Goal: Task Accomplishment & Management: Complete application form

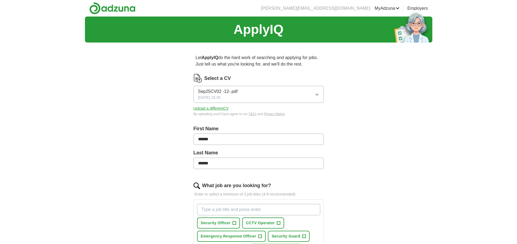
drag, startPoint x: 517, startPoint y: 120, endPoint x: 296, endPoint y: 139, distance: 221.0
click at [296, 139] on form "Select a CV Sep25CV02 -12-.pdf [DATE] 15:35 Upload a different CV By uploading …" at bounding box center [258, 232] width 130 height 317
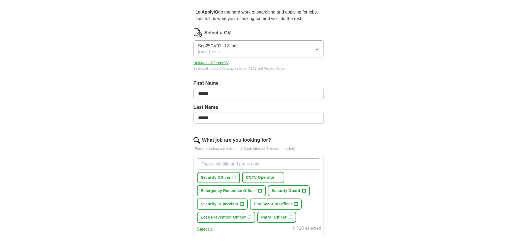
scroll to position [101, 0]
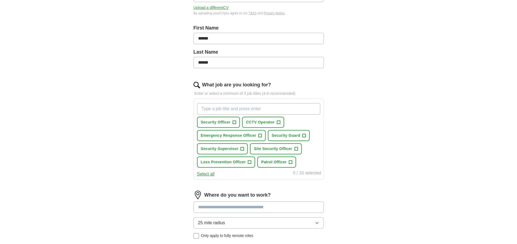
drag, startPoint x: 518, startPoint y: 150, endPoint x: 261, endPoint y: 163, distance: 257.7
click at [261, 163] on div "Security Officer + CCTV Operator + Emergency Response Officer + Security Guard …" at bounding box center [258, 135] width 125 height 69
type input "Train Cleaner"
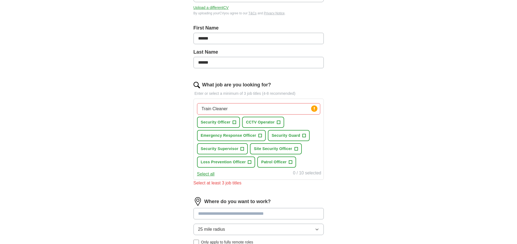
click at [256, 210] on input at bounding box center [258, 213] width 130 height 11
type input "******"
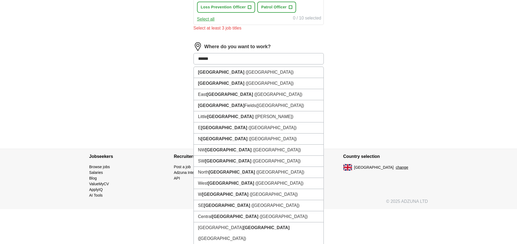
scroll to position [254, 0]
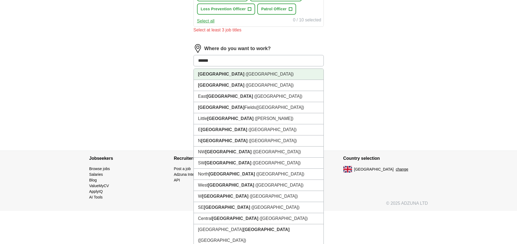
click at [209, 78] on li "[GEOGRAPHIC_DATA] ([GEOGRAPHIC_DATA])" at bounding box center [259, 74] width 130 height 11
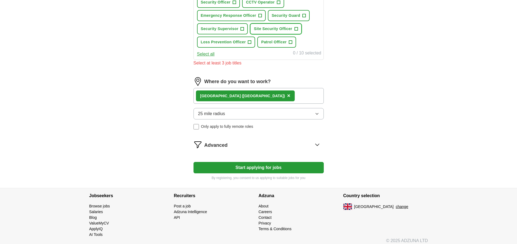
click at [288, 29] on span "Site Security Officer" at bounding box center [273, 29] width 38 height 6
click at [229, 5] on button "Security Officer +" at bounding box center [218, 2] width 43 height 11
click at [301, 15] on button "Security Guard +" at bounding box center [289, 15] width 42 height 11
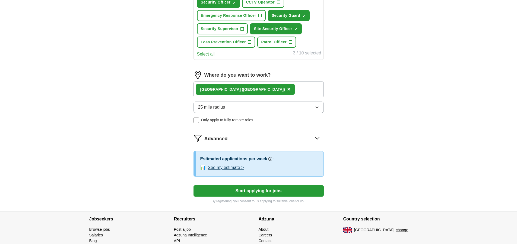
click at [317, 107] on icon "button" at bounding box center [317, 107] width 4 height 4
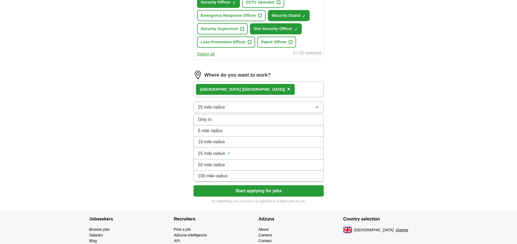
click at [224, 165] on span "50 mile radius" at bounding box center [211, 165] width 27 height 7
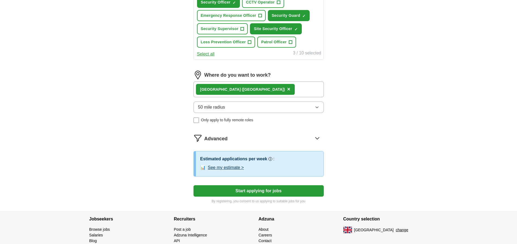
click at [239, 168] on button "See my estimate >" at bounding box center [226, 168] width 36 height 7
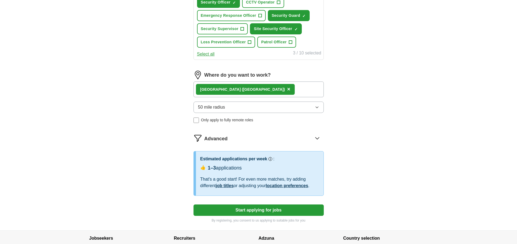
click at [254, 211] on button "Start applying for jobs" at bounding box center [258, 210] width 130 height 11
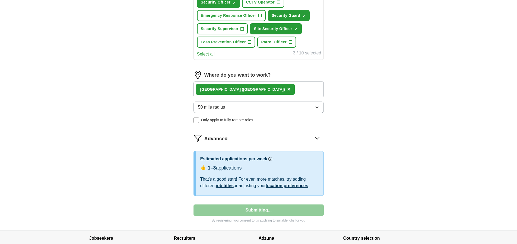
select select "**"
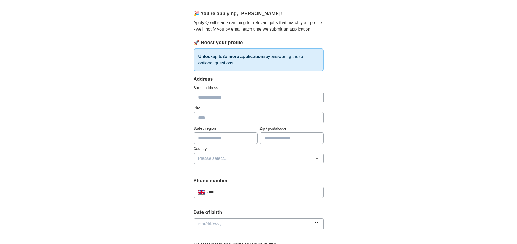
scroll to position [0, 0]
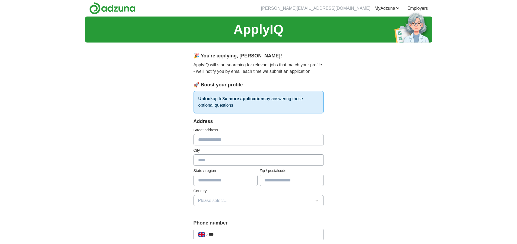
click at [228, 141] on input "text" at bounding box center [258, 139] width 130 height 11
